Goal: Navigation & Orientation: Understand site structure

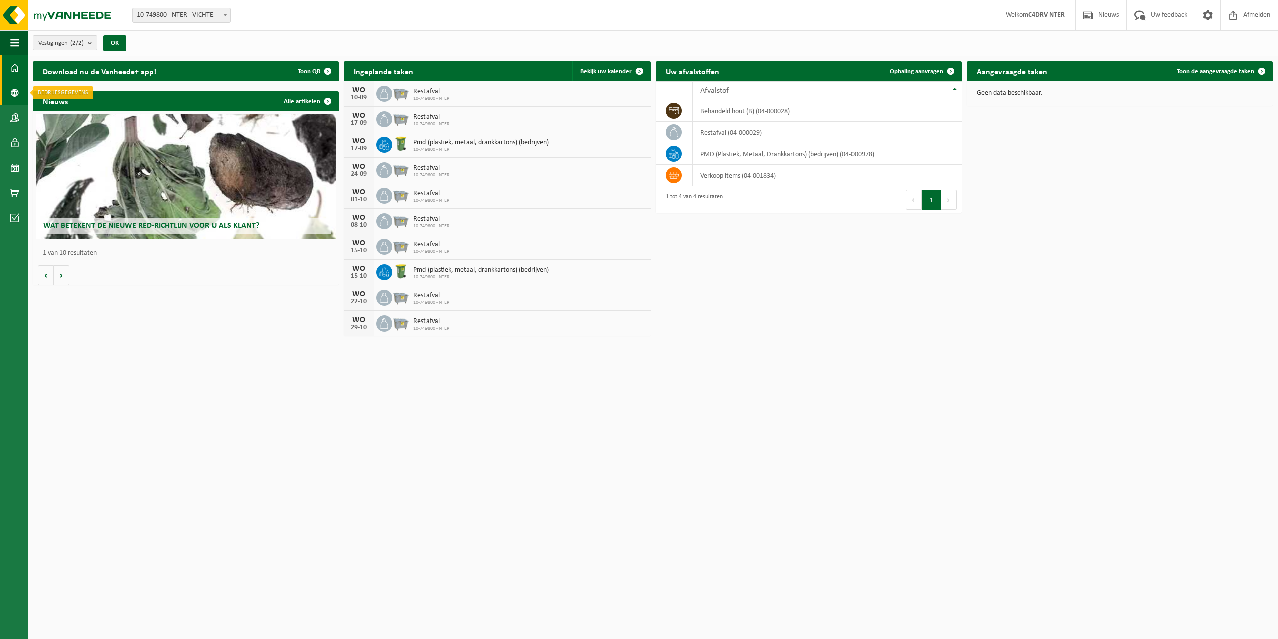
click at [25, 95] on link "Bedrijfsgegevens" at bounding box center [14, 92] width 28 height 25
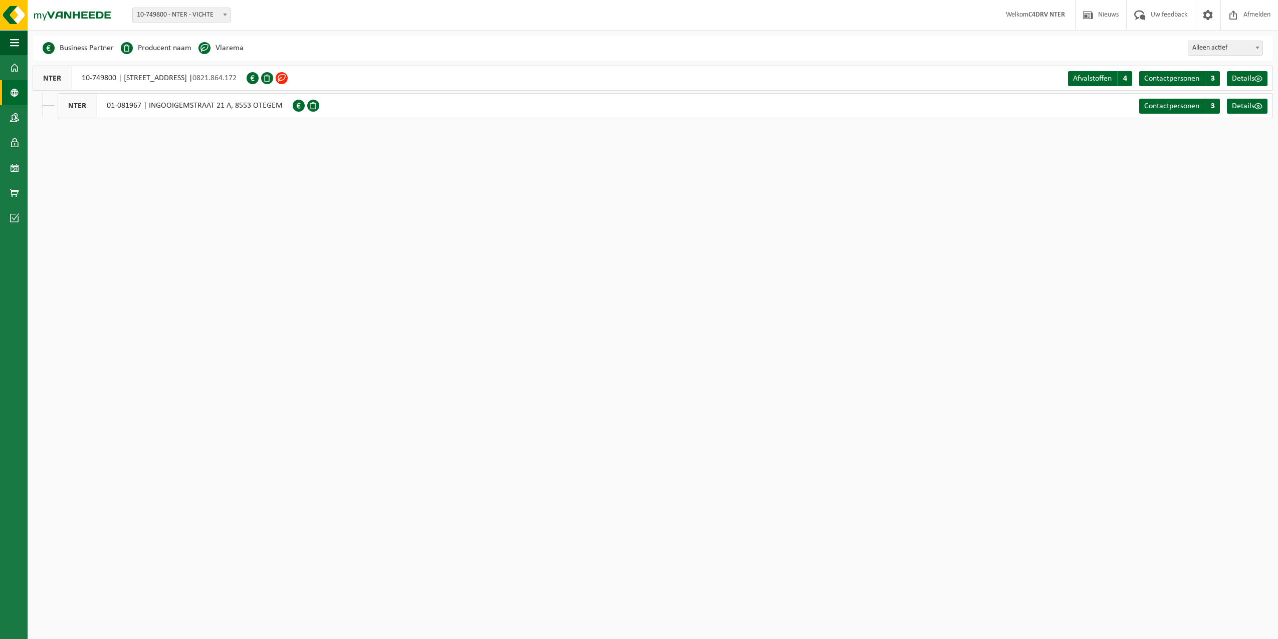
click at [288, 79] on span at bounding box center [282, 78] width 12 height 12
click at [288, 81] on span at bounding box center [282, 78] width 12 height 12
click at [288, 78] on span at bounding box center [282, 78] width 12 height 12
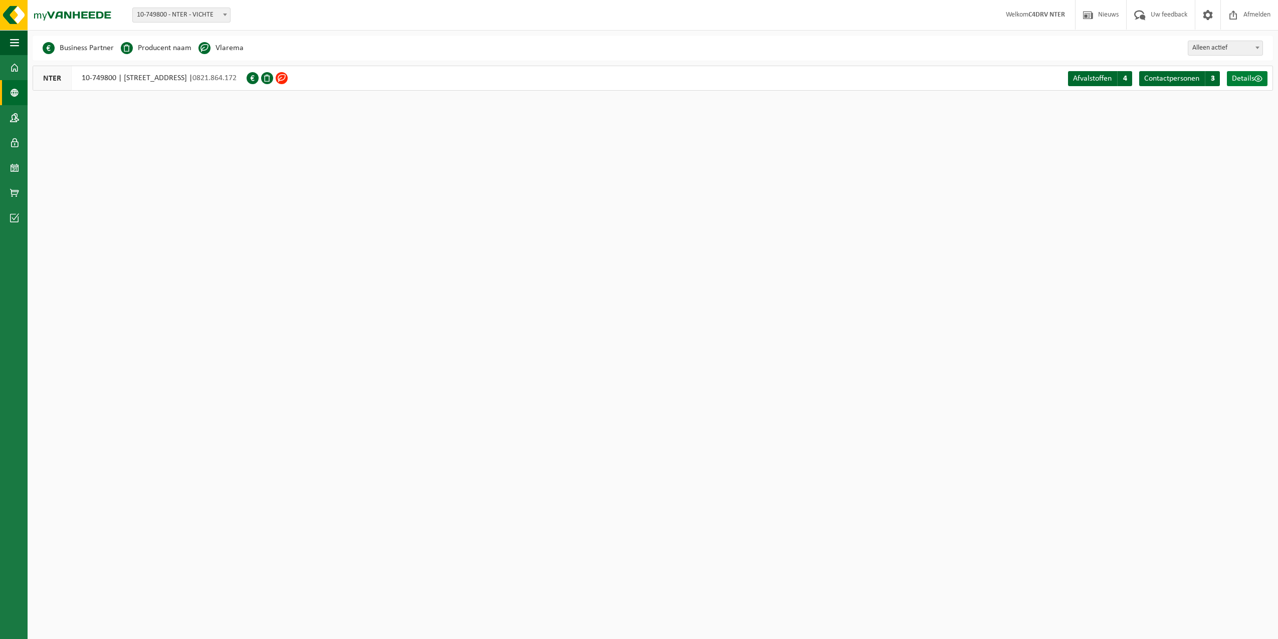
click at [1253, 78] on span "Details" at bounding box center [1243, 79] width 23 height 8
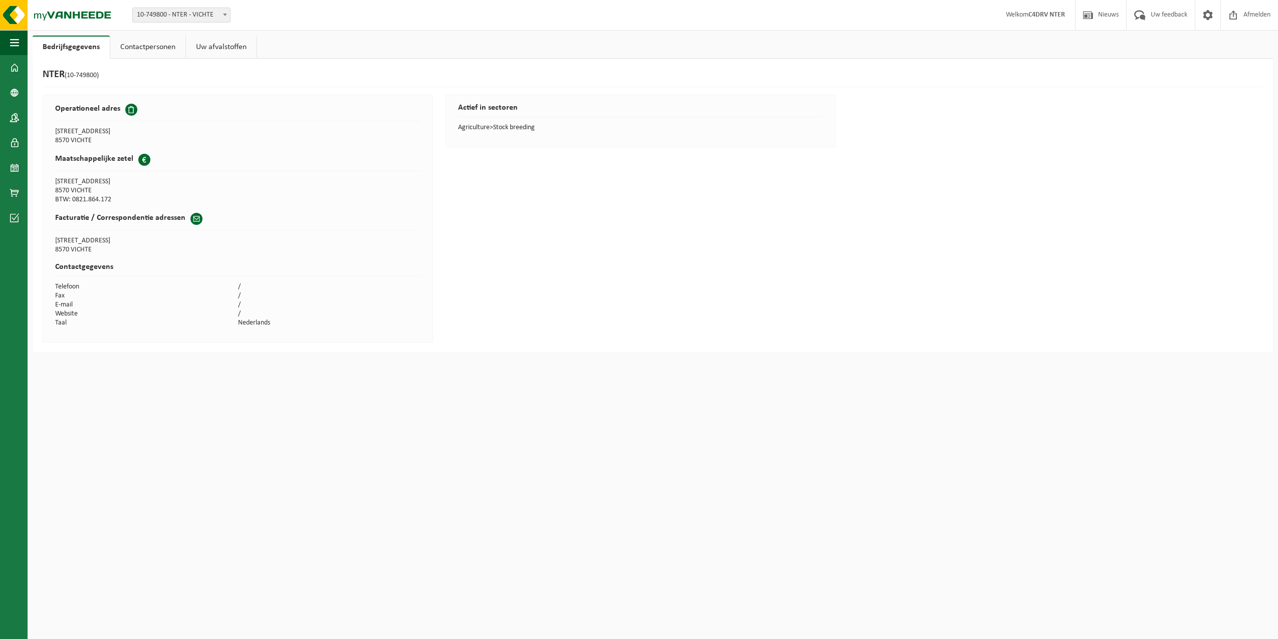
click at [219, 44] on link "Uw afvalstoffen" at bounding box center [221, 47] width 71 height 23
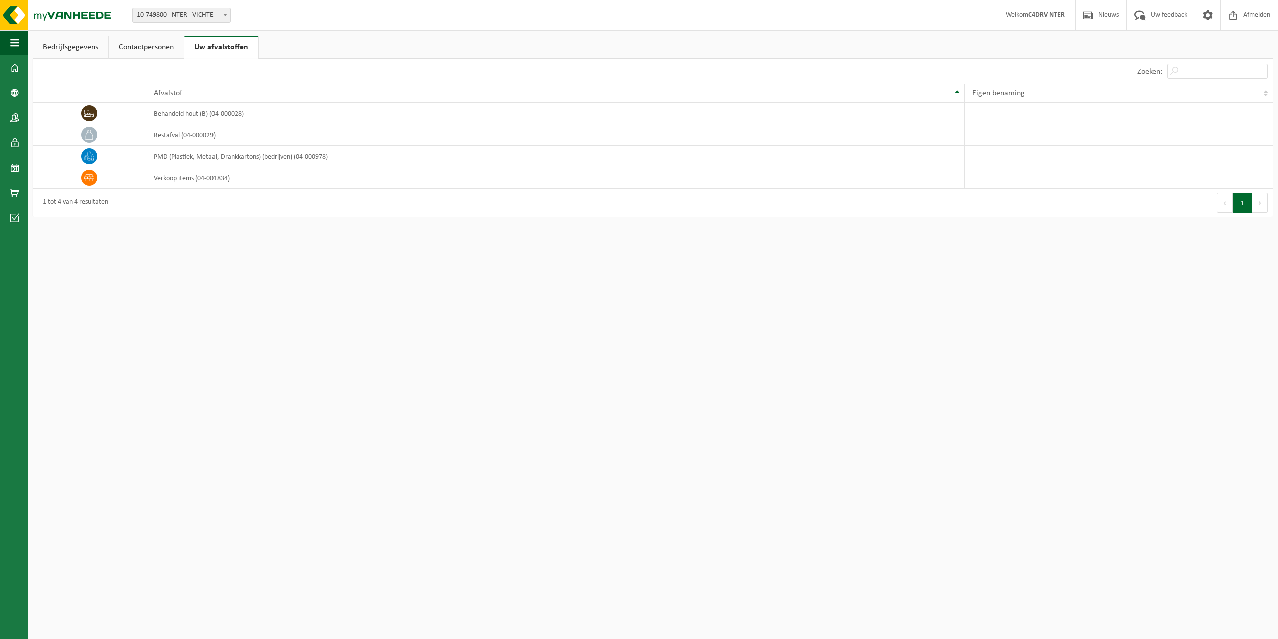
click at [147, 49] on link "Contactpersonen" at bounding box center [146, 47] width 75 height 23
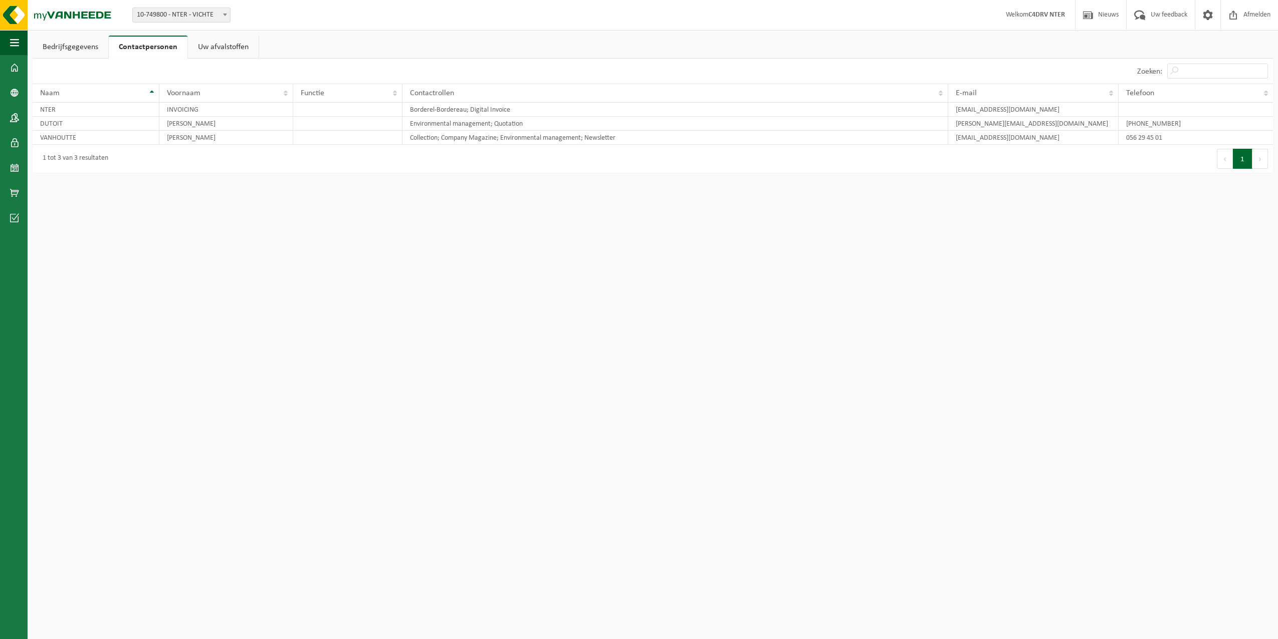
click at [77, 46] on link "Bedrijfsgegevens" at bounding box center [71, 47] width 76 height 23
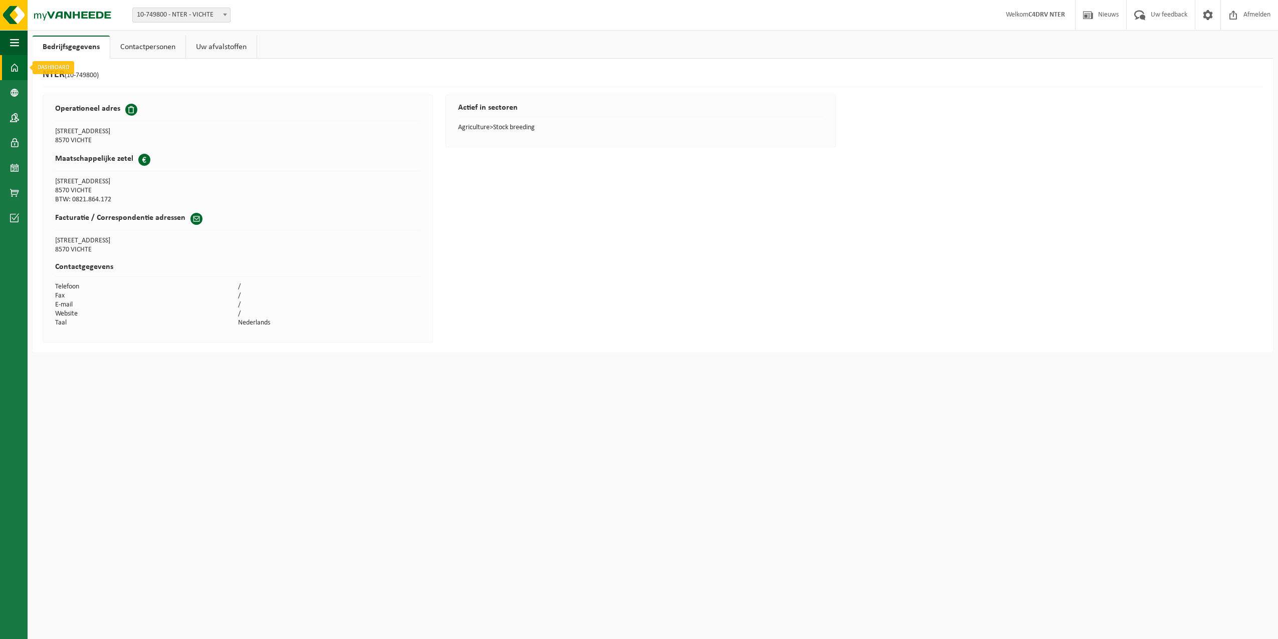
click at [16, 67] on span at bounding box center [14, 67] width 9 height 25
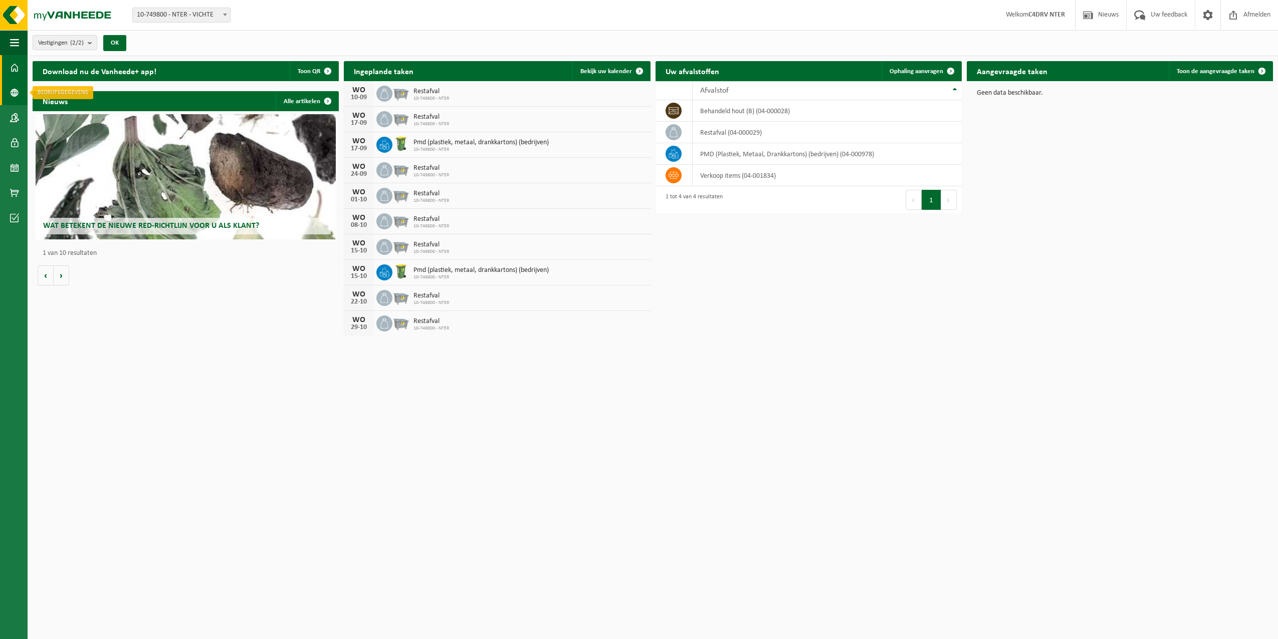
click at [10, 98] on link "Bedrijfsgegevens" at bounding box center [14, 92] width 28 height 25
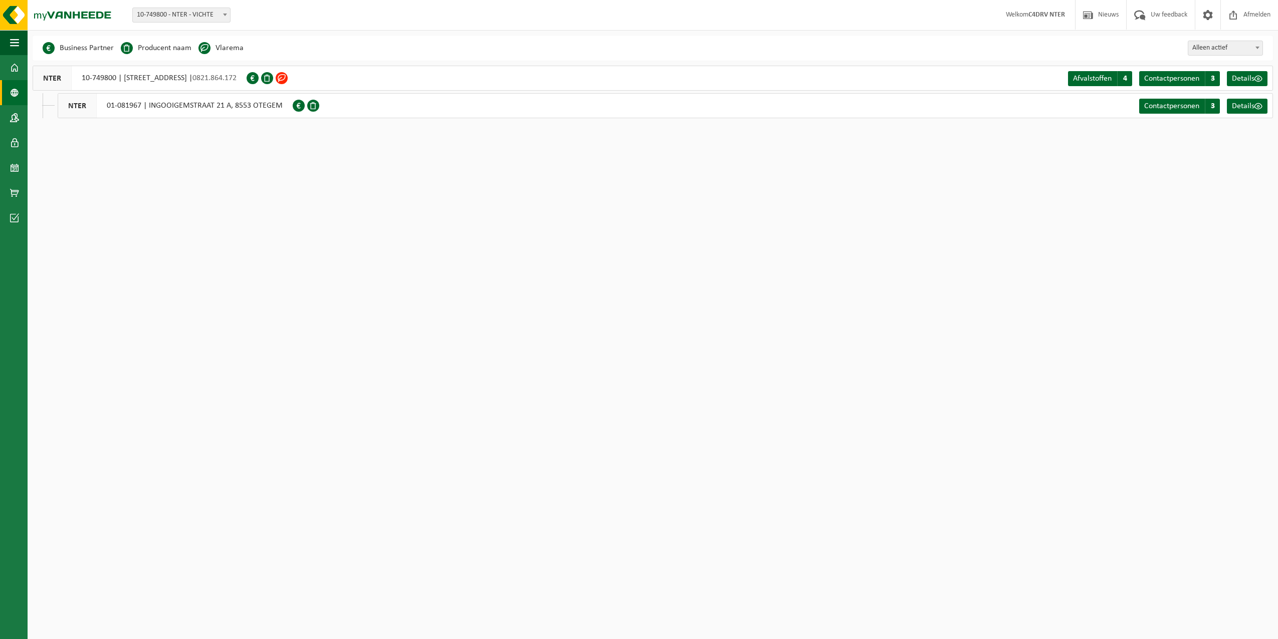
click at [288, 80] on span at bounding box center [282, 78] width 12 height 12
click at [1086, 77] on span "Afvalstoffen" at bounding box center [1092, 79] width 39 height 8
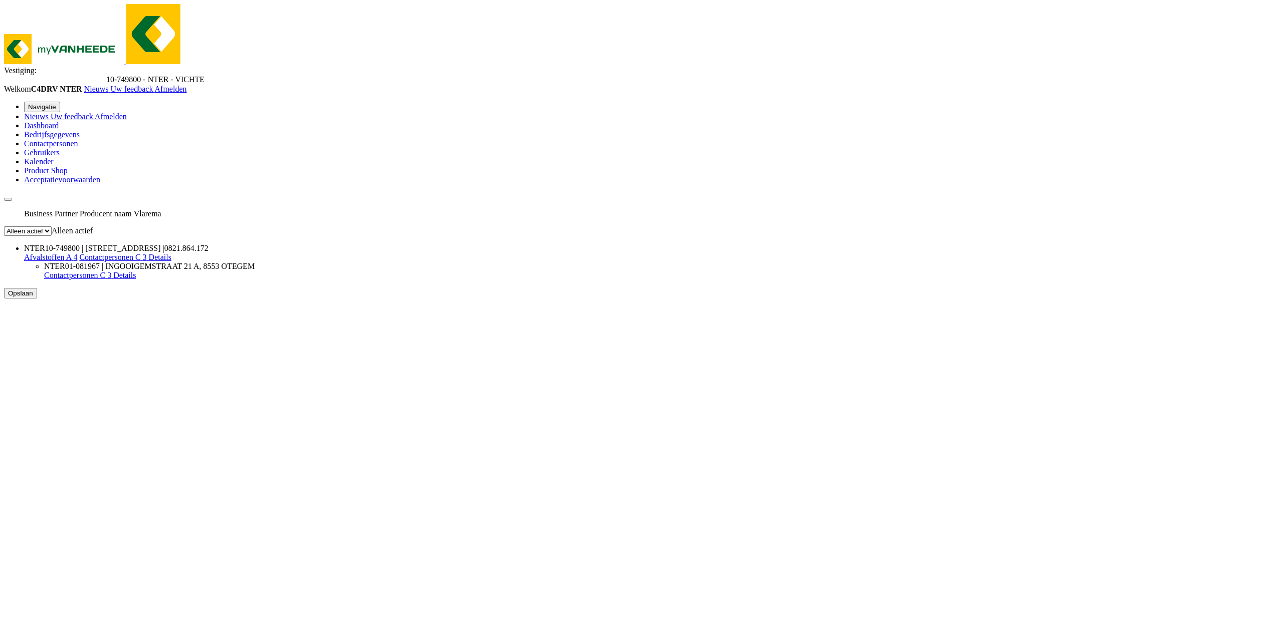
click at [171, 253] on span "Details" at bounding box center [160, 257] width 23 height 9
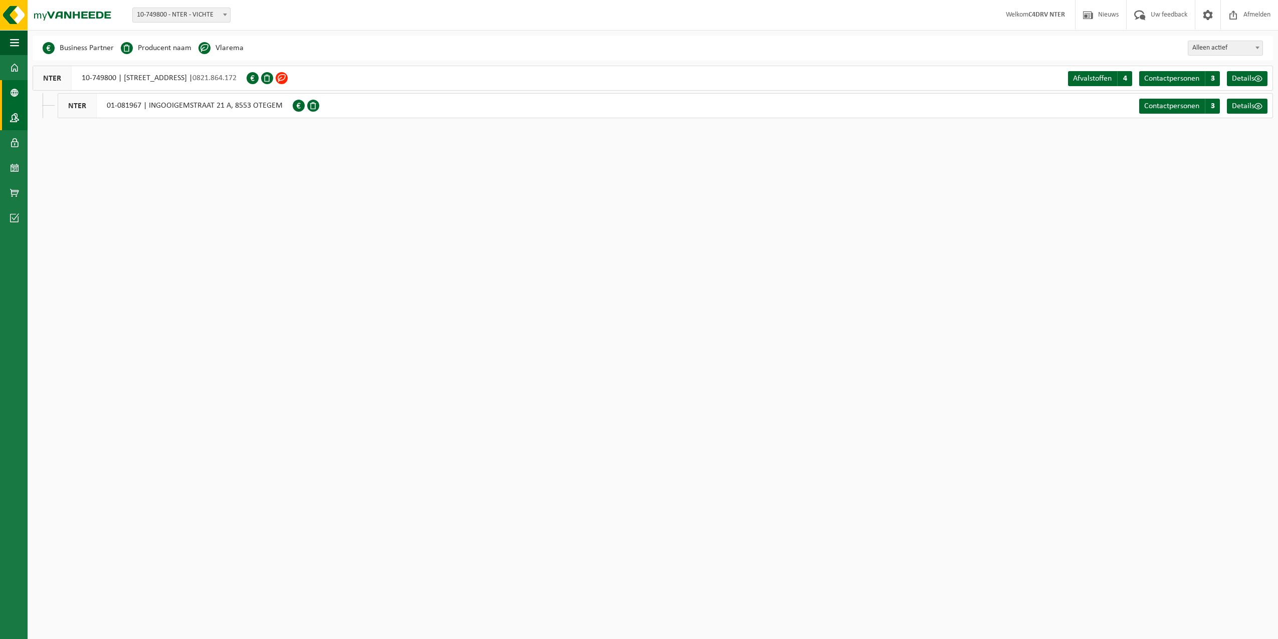
click at [19, 123] on span at bounding box center [14, 117] width 9 height 25
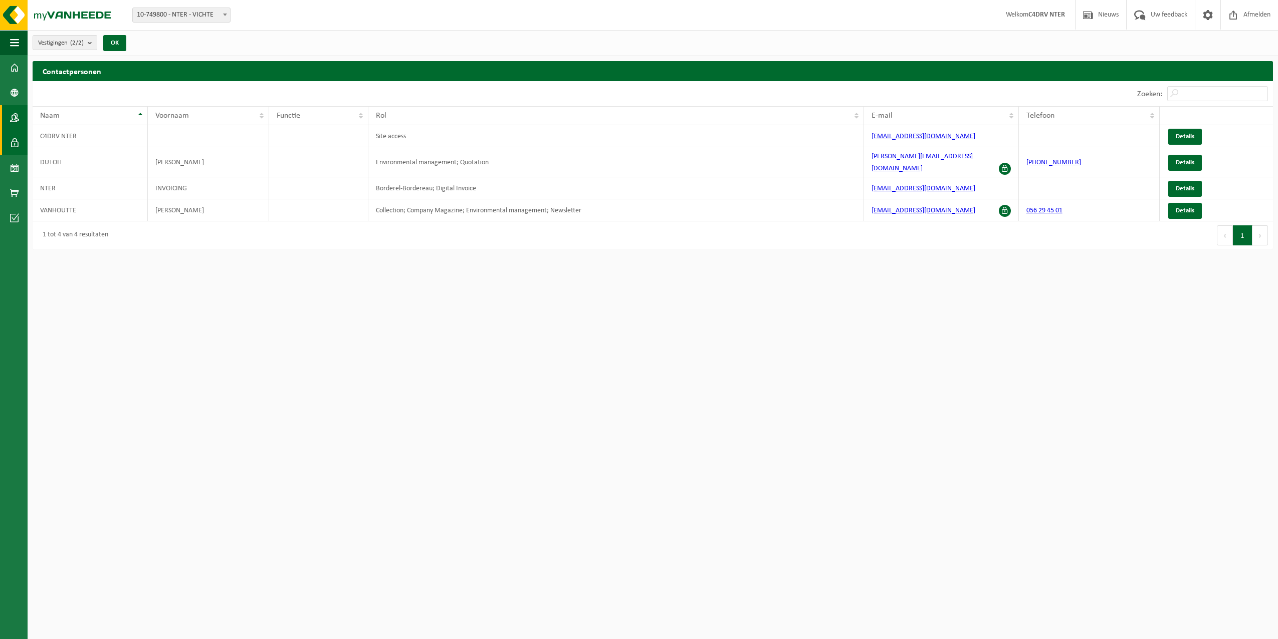
click at [13, 146] on span at bounding box center [14, 142] width 9 height 25
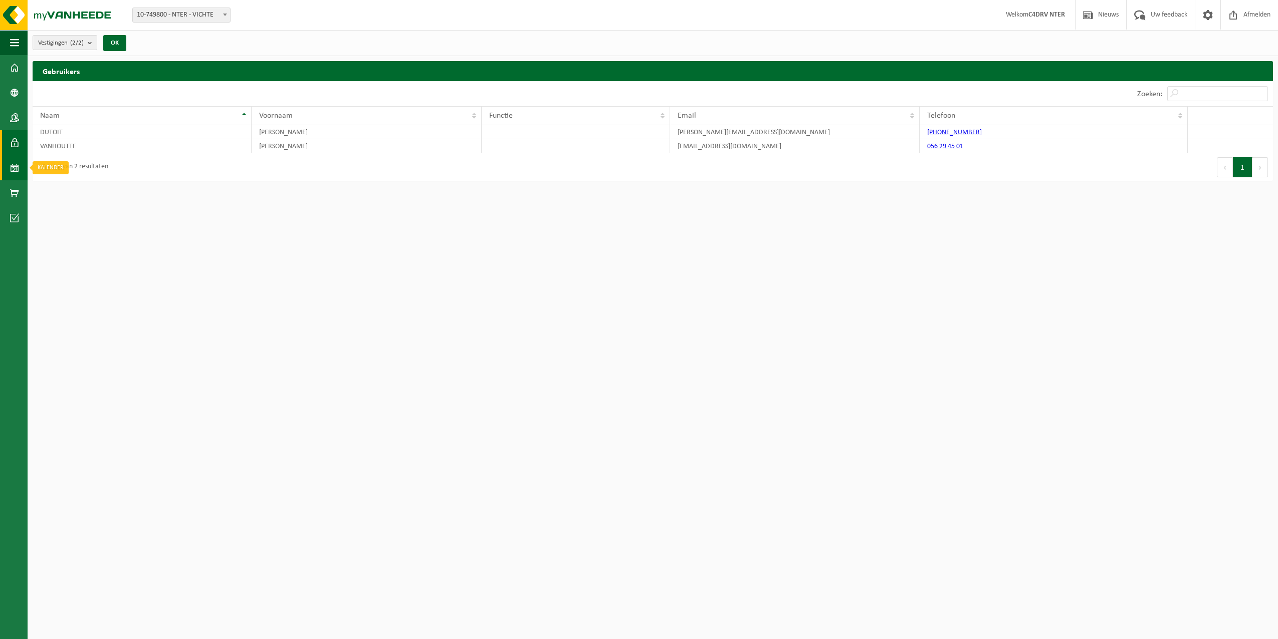
click at [12, 167] on span at bounding box center [14, 167] width 9 height 25
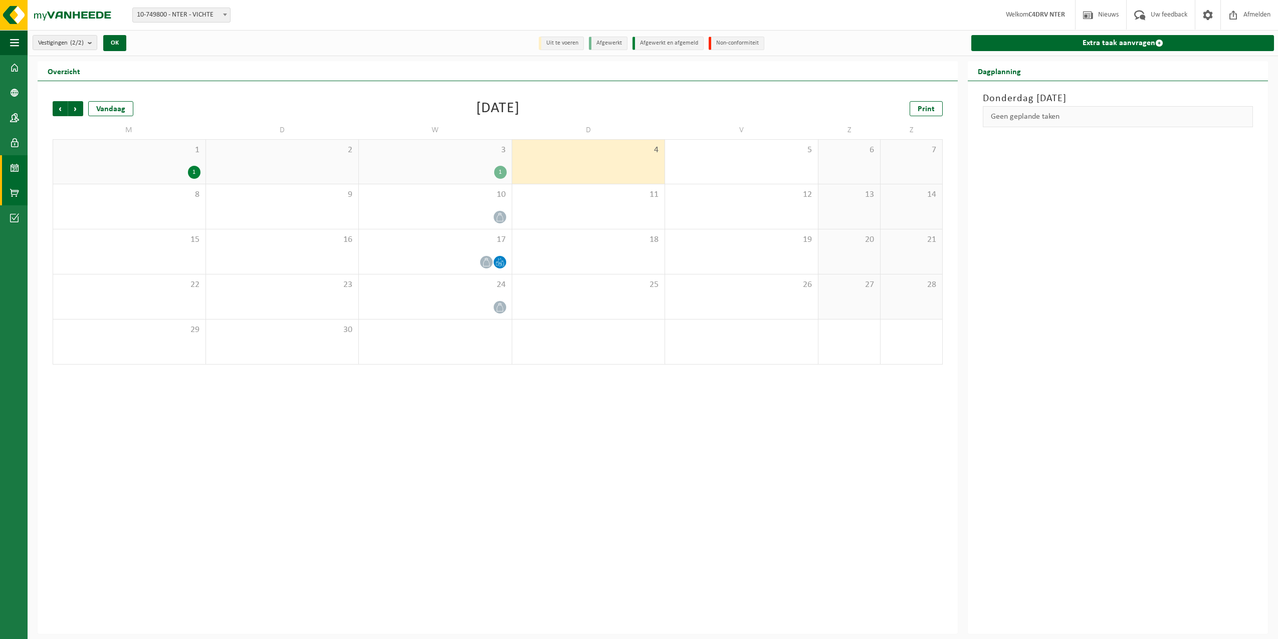
click at [12, 196] on span at bounding box center [14, 192] width 9 height 25
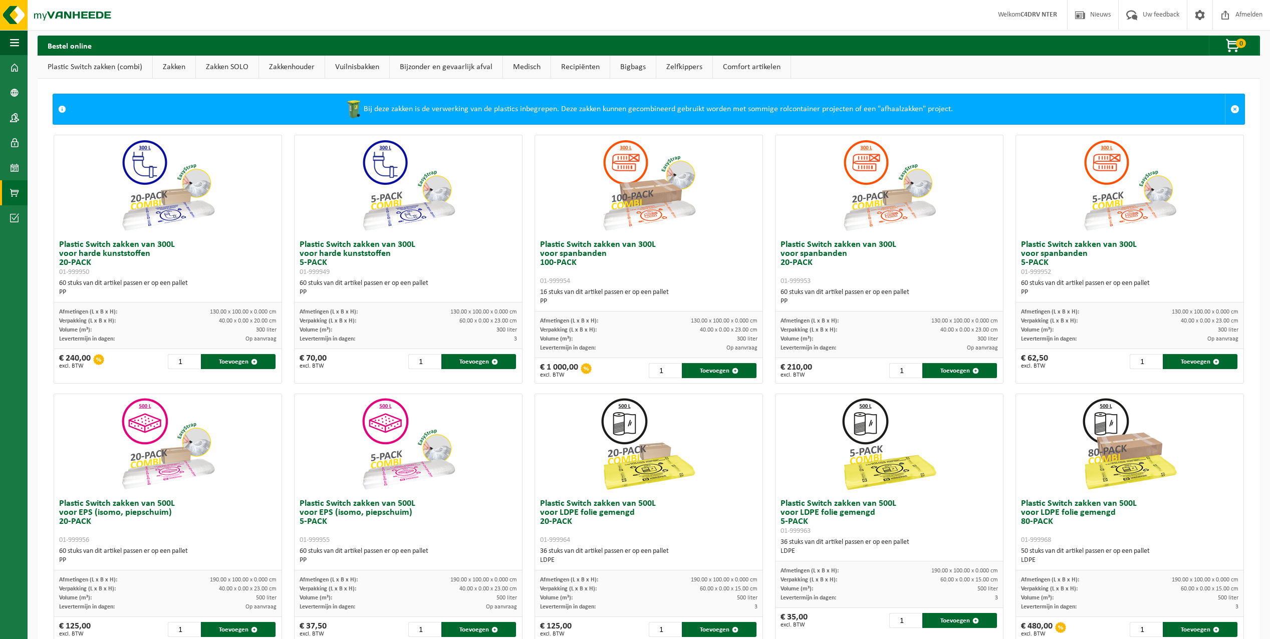
click at [13, 219] on span at bounding box center [14, 217] width 9 height 25
